Goal: Transaction & Acquisition: Purchase product/service

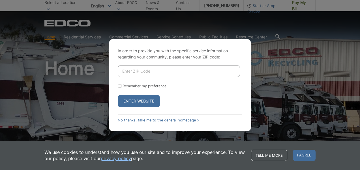
type input "92084"
click at [139, 101] on button "Enter Website" at bounding box center [139, 101] width 42 height 12
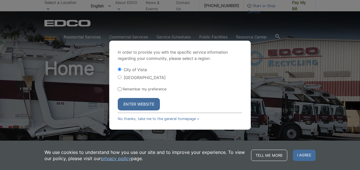
click at [139, 78] on label "[GEOGRAPHIC_DATA]" at bounding box center [145, 77] width 42 height 5
click at [121, 78] on input "[GEOGRAPHIC_DATA]" at bounding box center [120, 78] width 4 height 4
radio input "true"
click at [141, 89] on label "Remember my preference" at bounding box center [145, 89] width 44 height 4
click at [121, 89] on input "Remember my preference" at bounding box center [120, 89] width 4 height 4
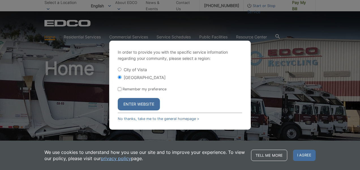
checkbox input "true"
click at [140, 109] on button "Enter Website" at bounding box center [139, 104] width 42 height 12
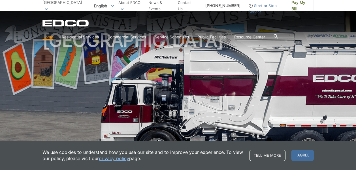
scroll to position [57, 0]
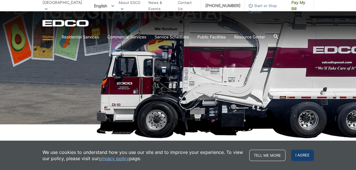
click at [307, 158] on span "I agree" at bounding box center [302, 155] width 23 height 11
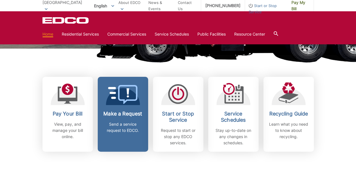
scroll to position [141, 0]
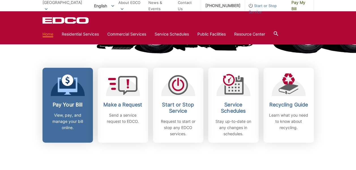
click at [70, 88] on icon at bounding box center [67, 85] width 20 height 20
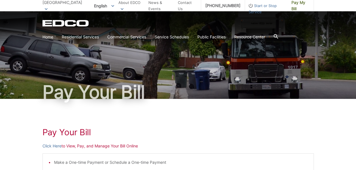
scroll to position [57, 0]
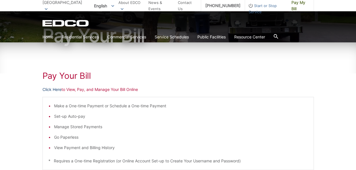
click at [53, 90] on link "Click Here" at bounding box center [51, 90] width 19 height 6
